Goal: Check status: Check status

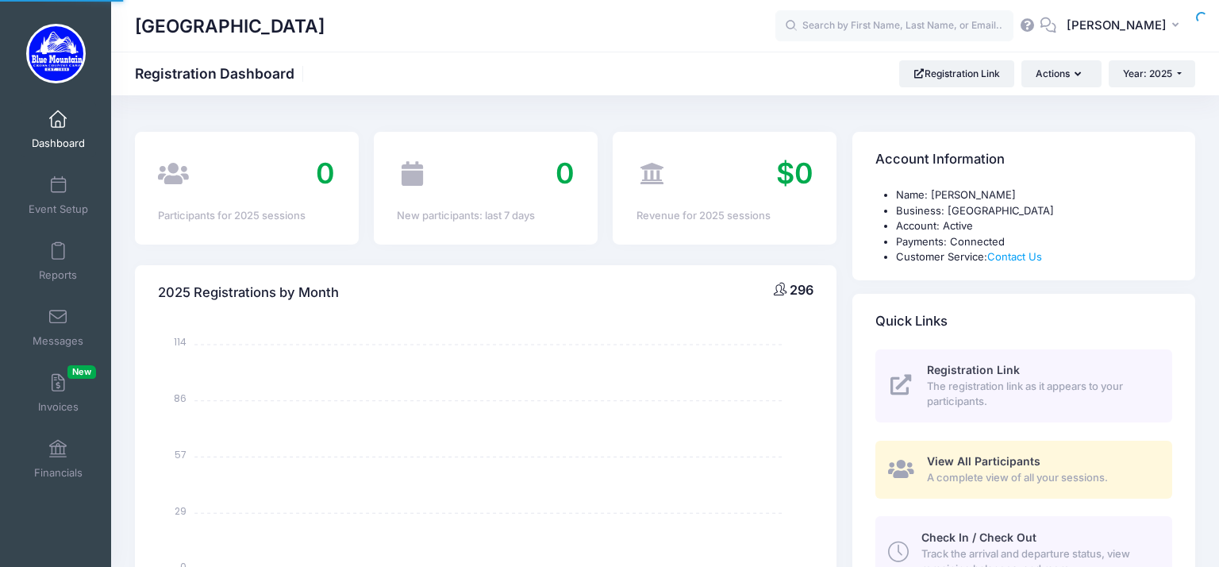
select select
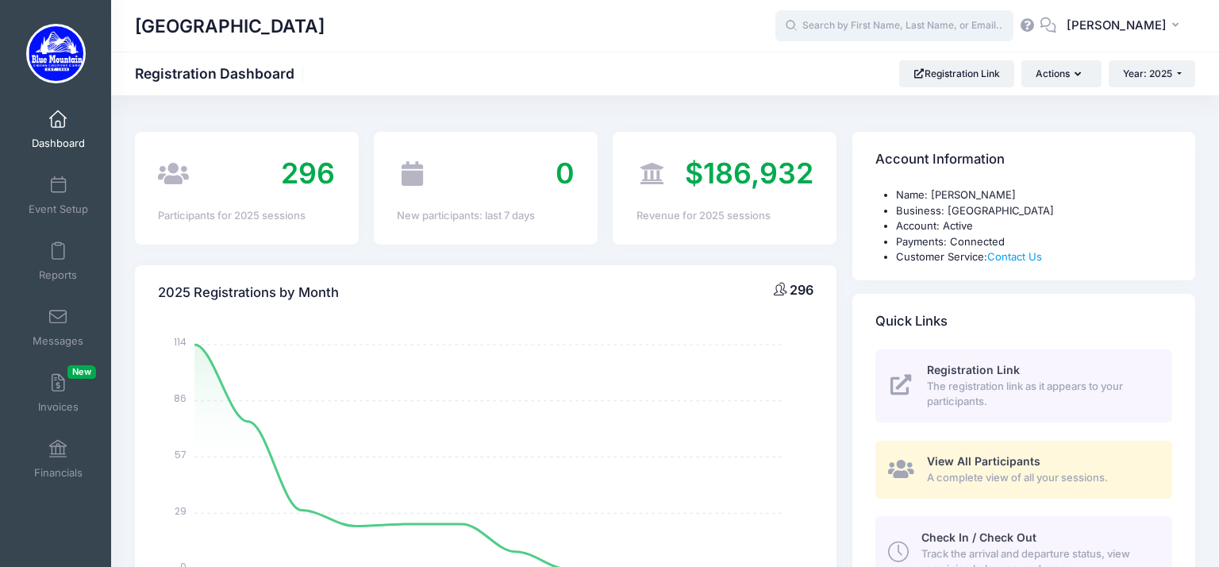
click at [898, 17] on input "text" at bounding box center [894, 26] width 238 height 32
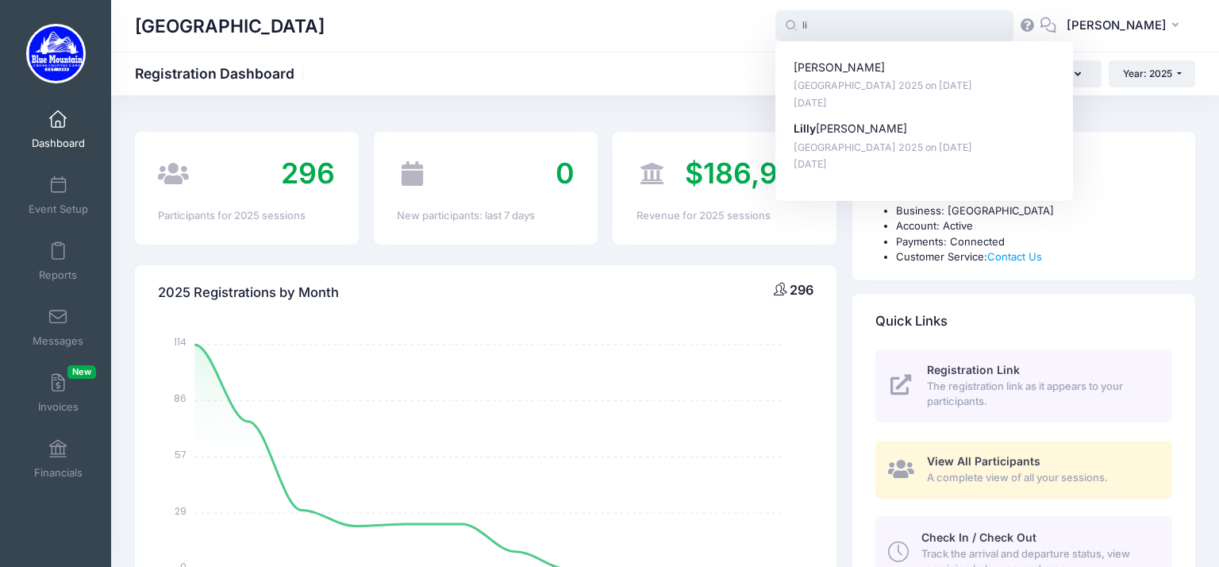
type input "l"
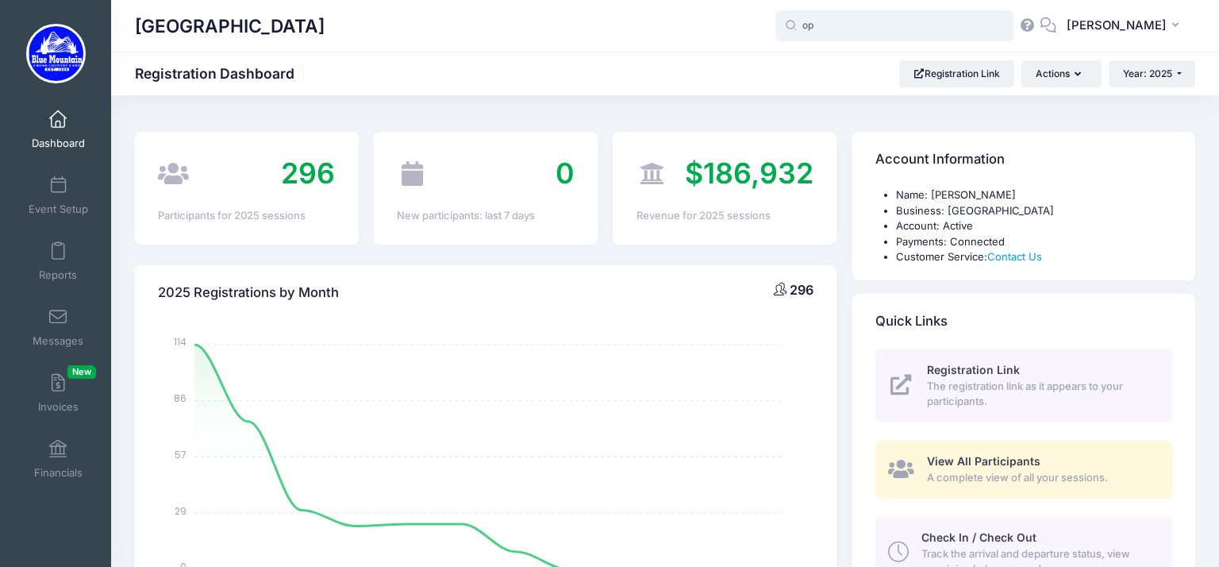
type input "o"
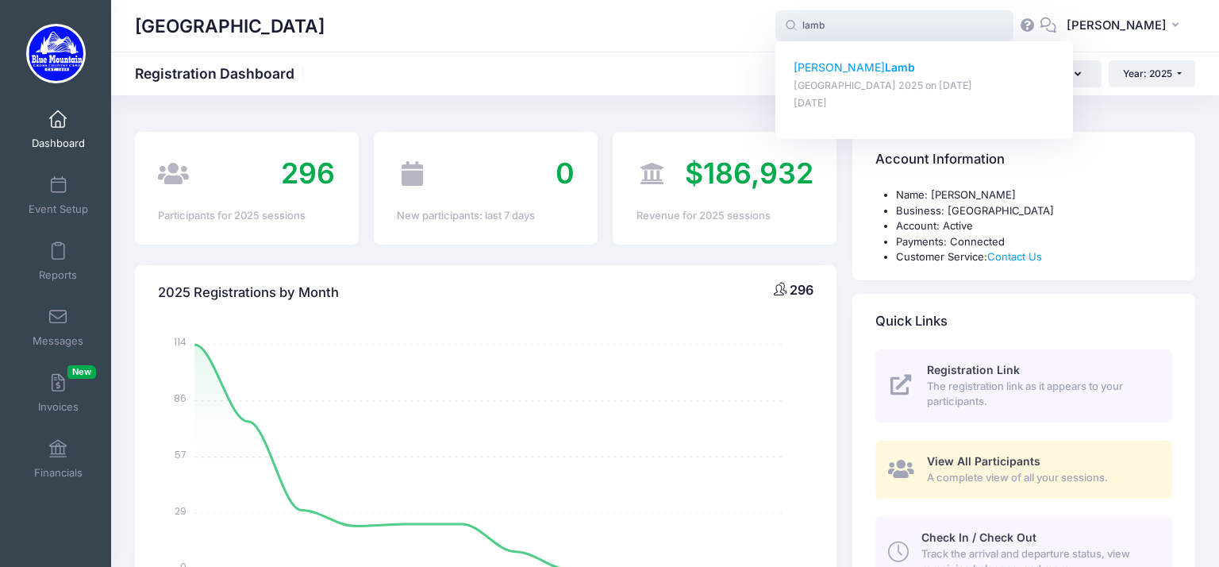
click at [907, 74] on p "Abigail Lamb" at bounding box center [925, 68] width 262 height 17
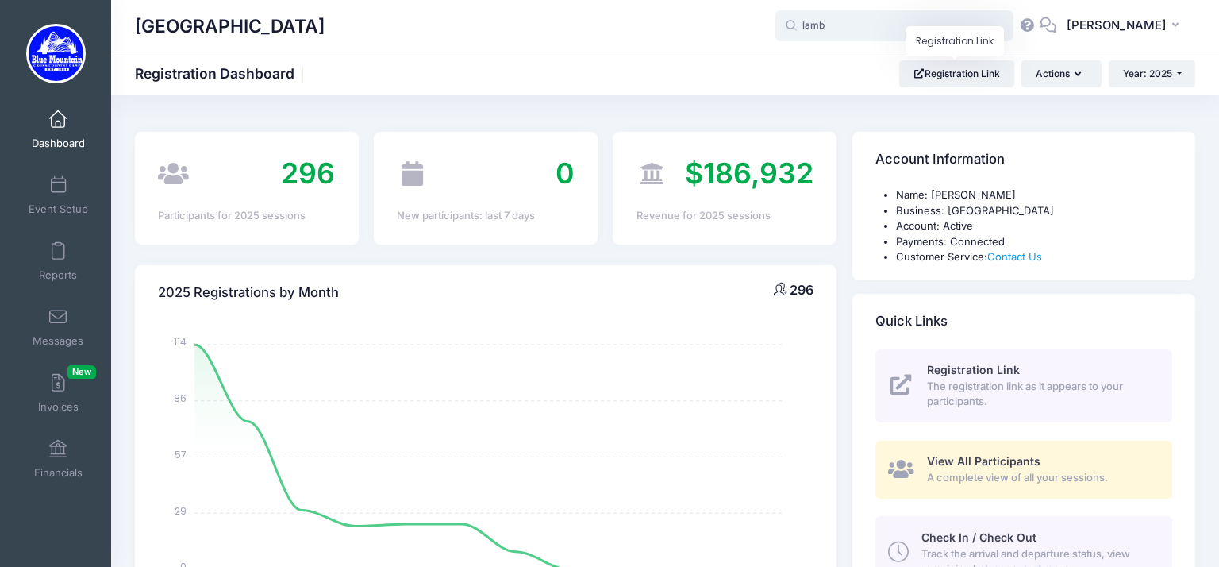
type input "Abigail Lamb (Blue Mountain Cross Country Camp 2025, Aug-17, 2025)"
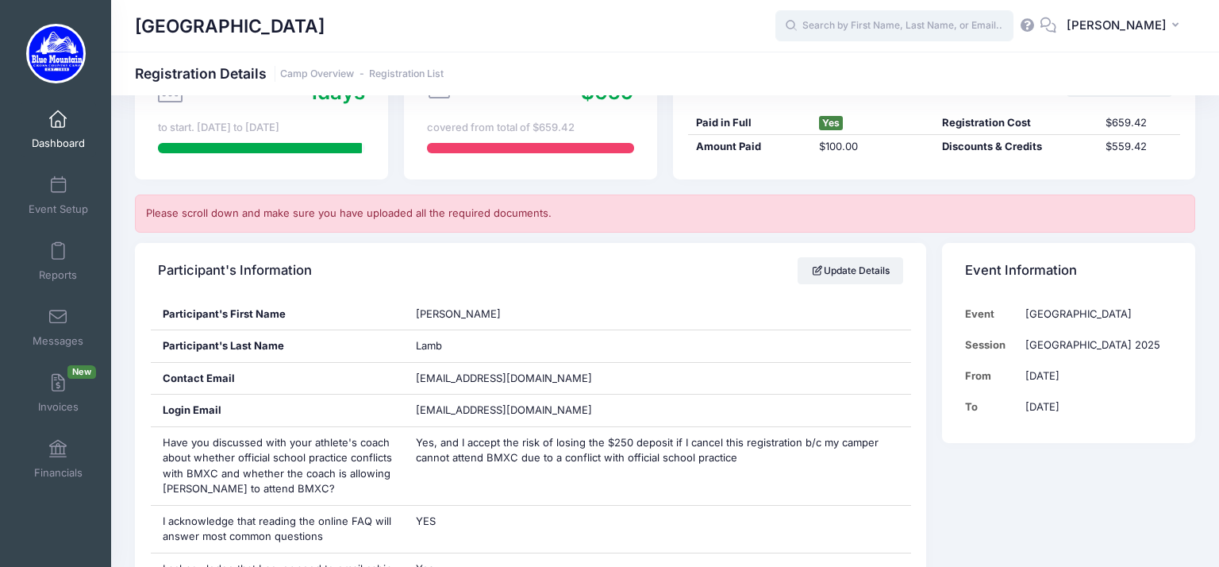
click at [846, 37] on input "text" at bounding box center [894, 26] width 238 height 32
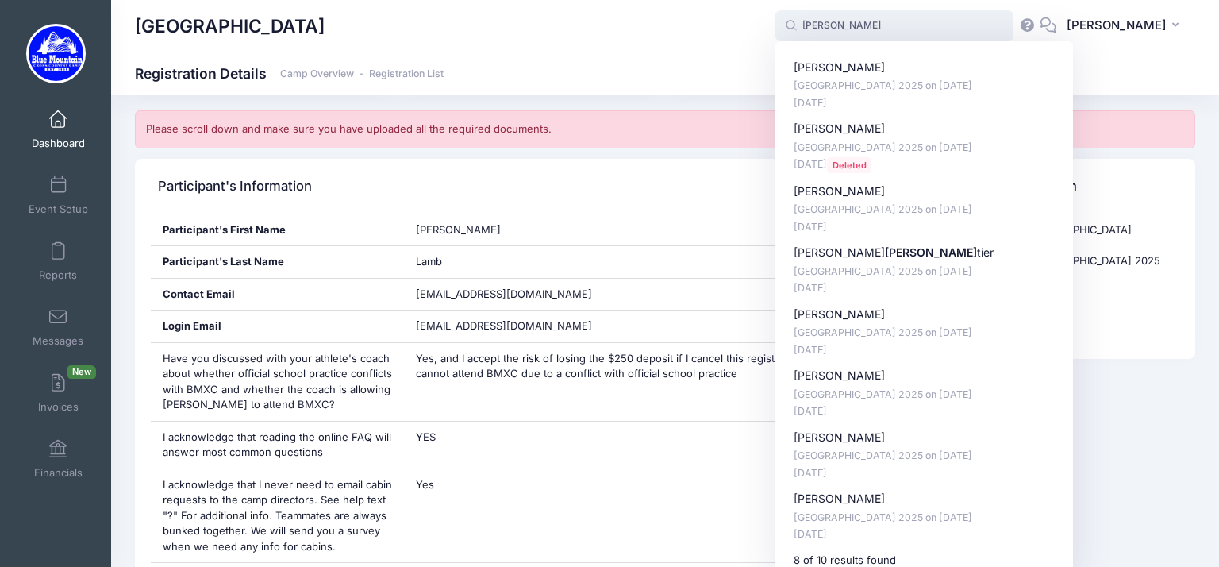
scroll to position [298, 0]
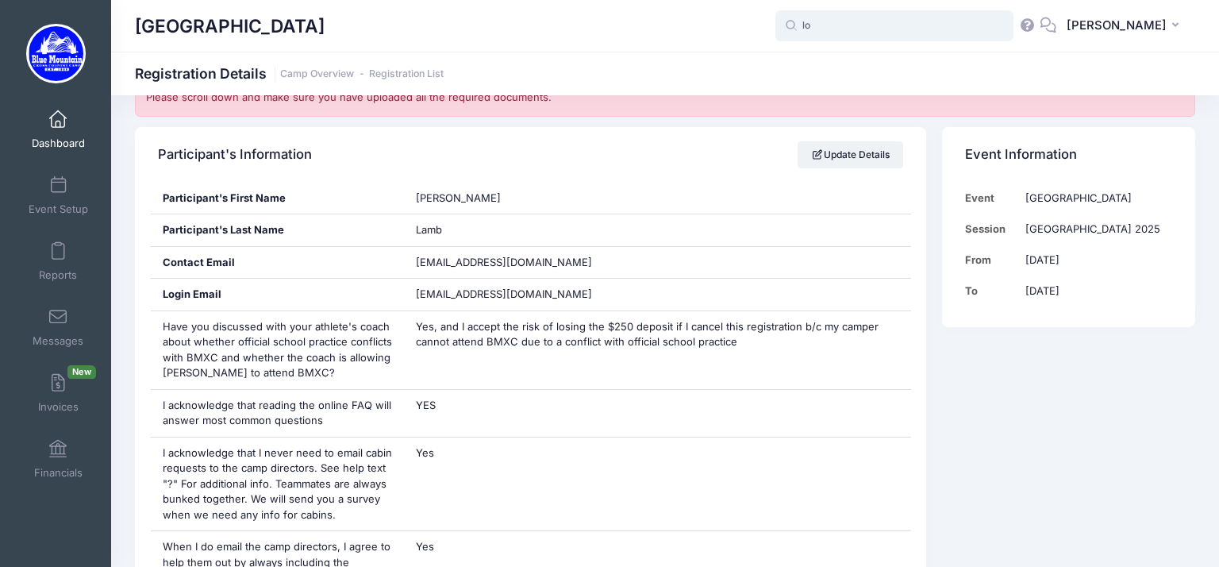
type input "l"
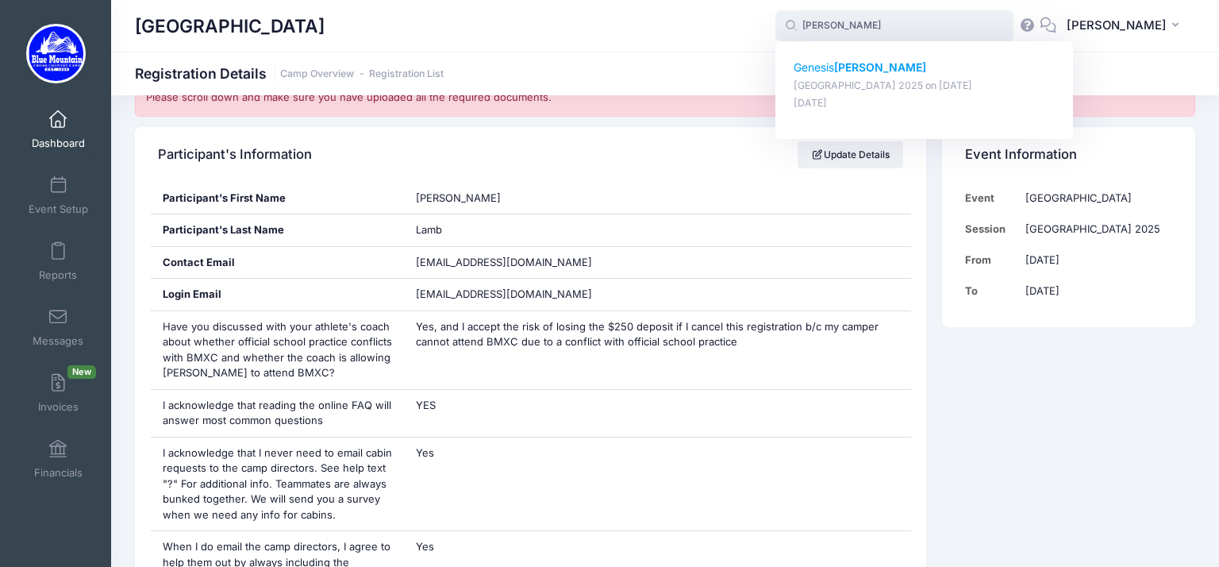
click at [839, 68] on p "Genesis [PERSON_NAME]" at bounding box center [925, 68] width 262 height 17
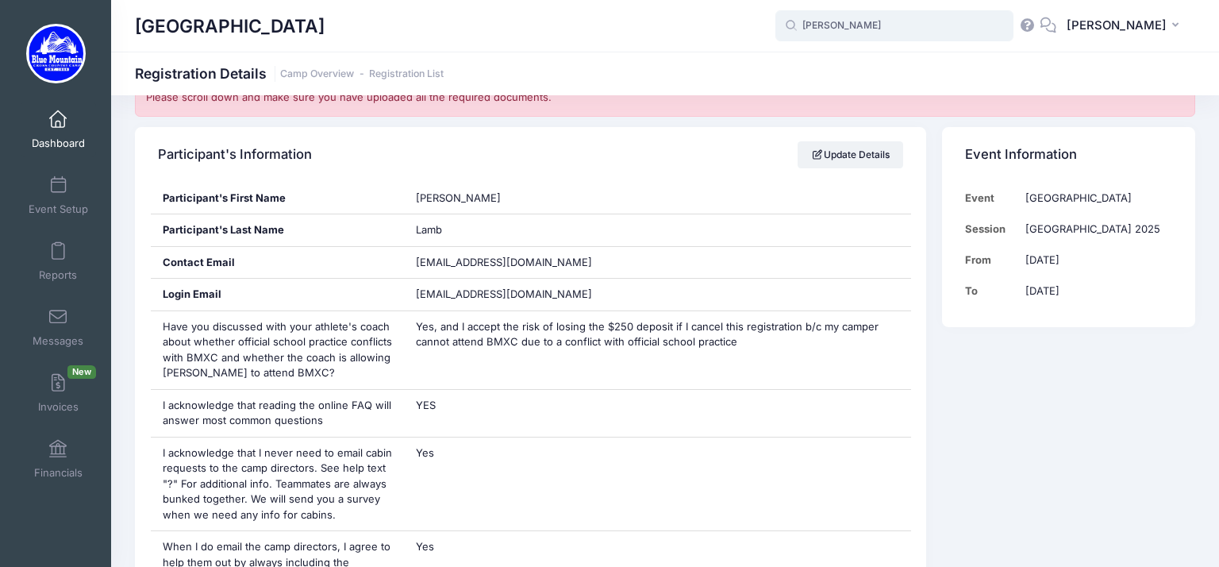
type input "Genesis [PERSON_NAME] ([GEOGRAPHIC_DATA] 2025, [DATE])"
